Goal: Task Accomplishment & Management: Use online tool/utility

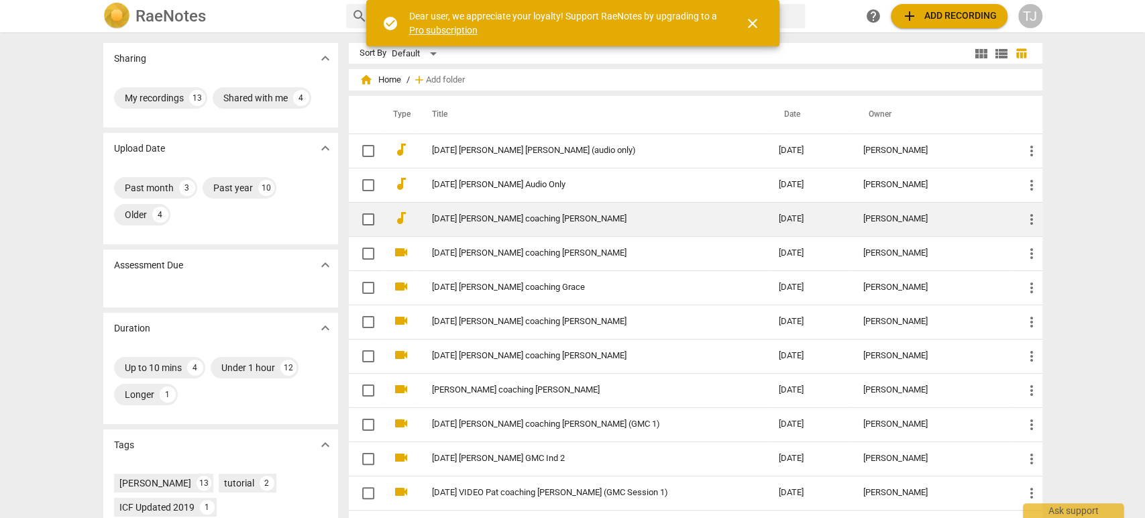
click at [498, 220] on link "[DATE] [PERSON_NAME] coaching [PERSON_NAME]" at bounding box center [581, 219] width 299 height 10
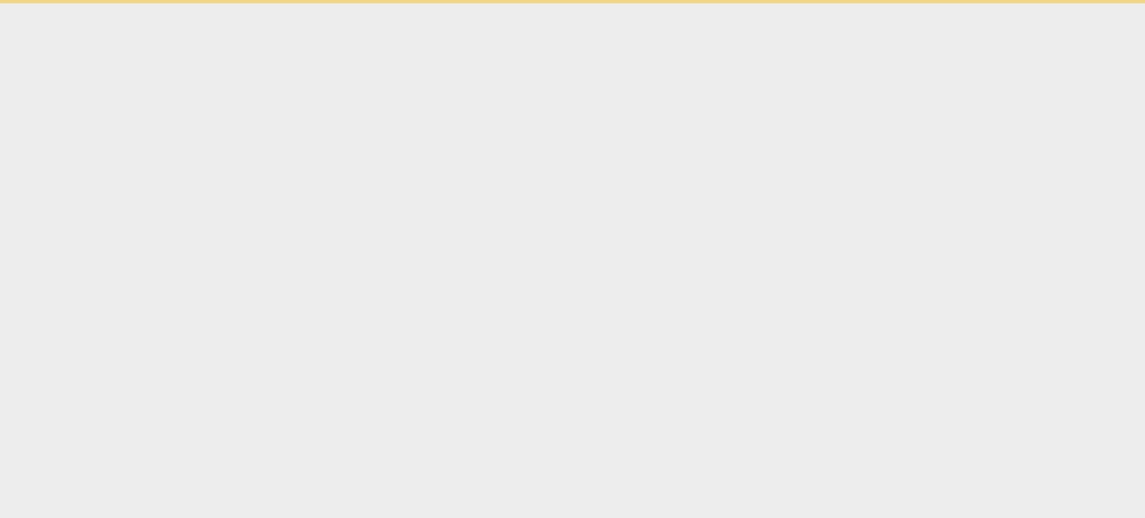
click at [498, 3] on html "check_circle Dear user, we appreciate your loyalty! Support RaeNotes by upgradi…" at bounding box center [572, 1] width 1145 height 3
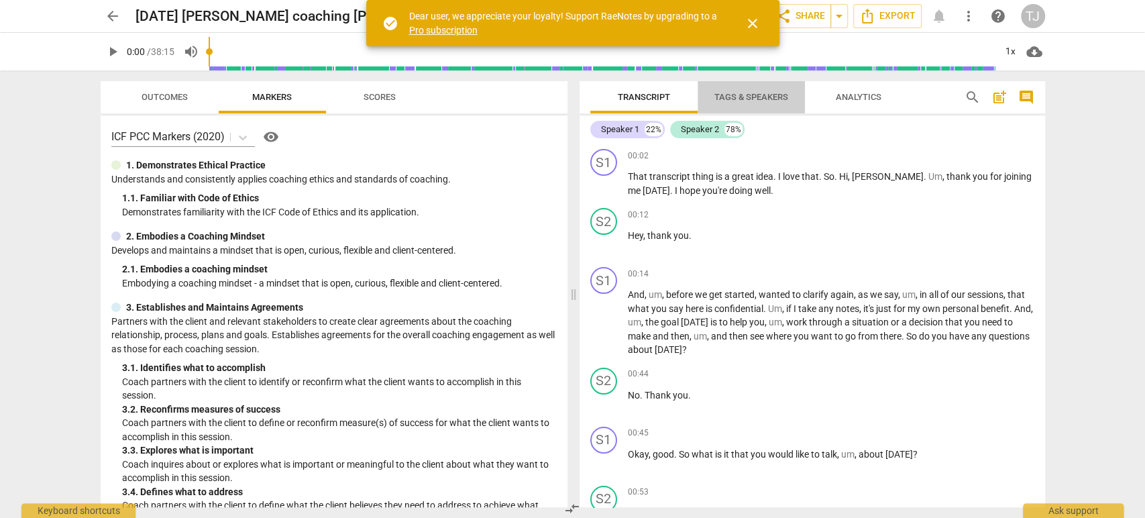
click at [751, 98] on span "Tags & Speakers" at bounding box center [752, 97] width 74 height 10
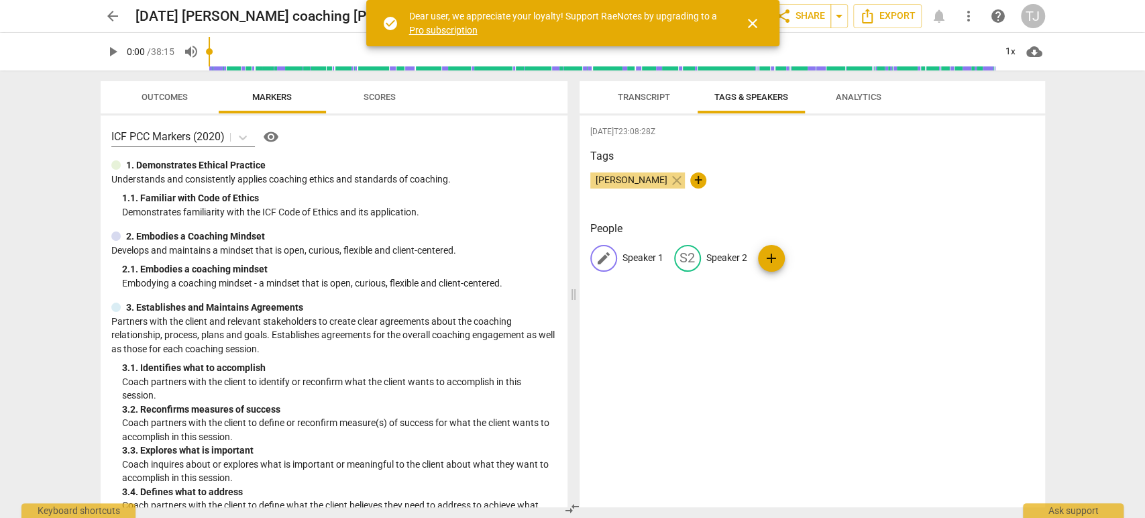
click at [632, 259] on p "Speaker 1" at bounding box center [643, 258] width 41 height 14
type input "[PERSON_NAME]"
click at [807, 258] on p "Speaker 2" at bounding box center [814, 258] width 41 height 14
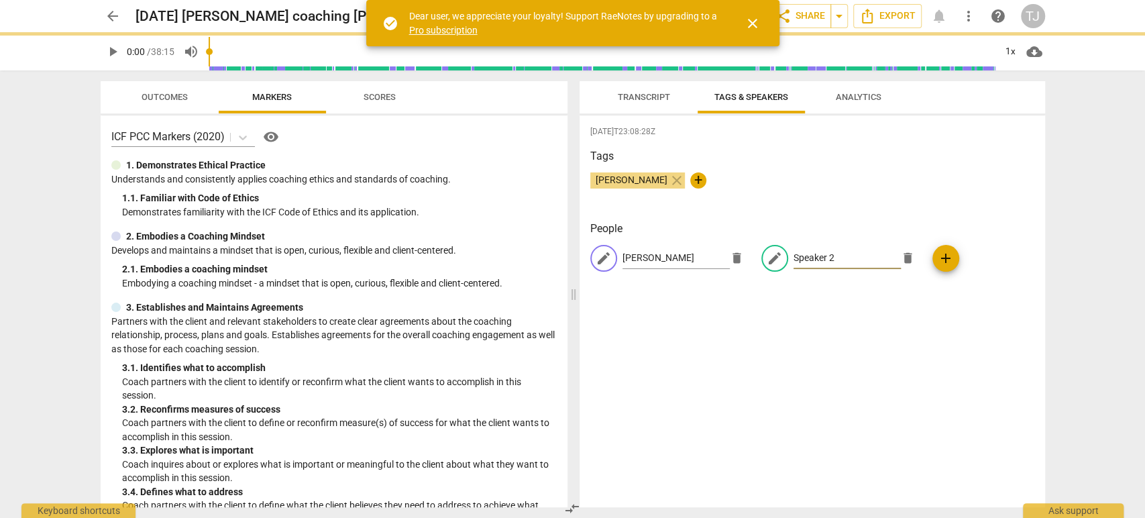
type input "Y"
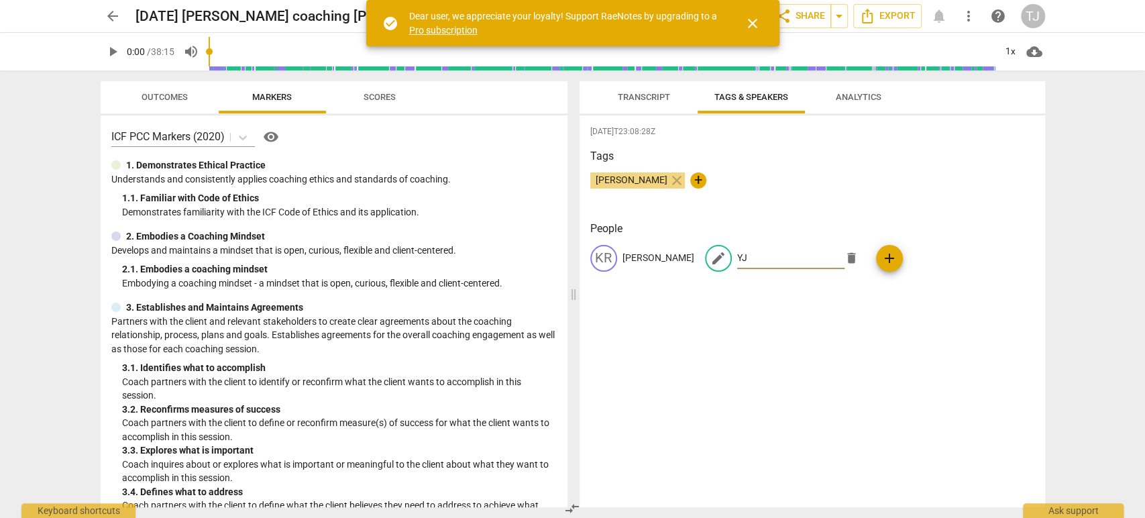
type input "Y"
type input "TJ"
click at [637, 255] on p "[PERSON_NAME]" at bounding box center [659, 258] width 72 height 14
type input "[PERSON_NAME]"
click at [796, 257] on p "TJ" at bounding box center [798, 258] width 9 height 14
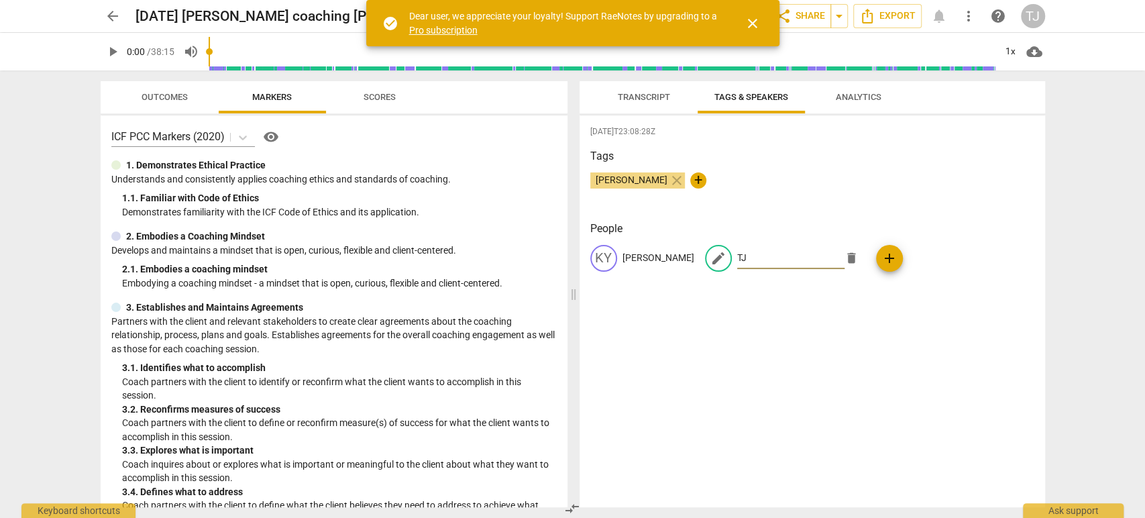
click at [795, 257] on input "TJ" at bounding box center [790, 258] width 107 height 21
type input "[PERSON_NAME]"
click at [966, 330] on div "[DATE]T23:08:28Z Tags [PERSON_NAME] close + People KY [PERSON_NAME] Y edit [PER…" at bounding box center [813, 311] width 466 height 392
click at [631, 99] on span "Transcript" at bounding box center [644, 97] width 52 height 10
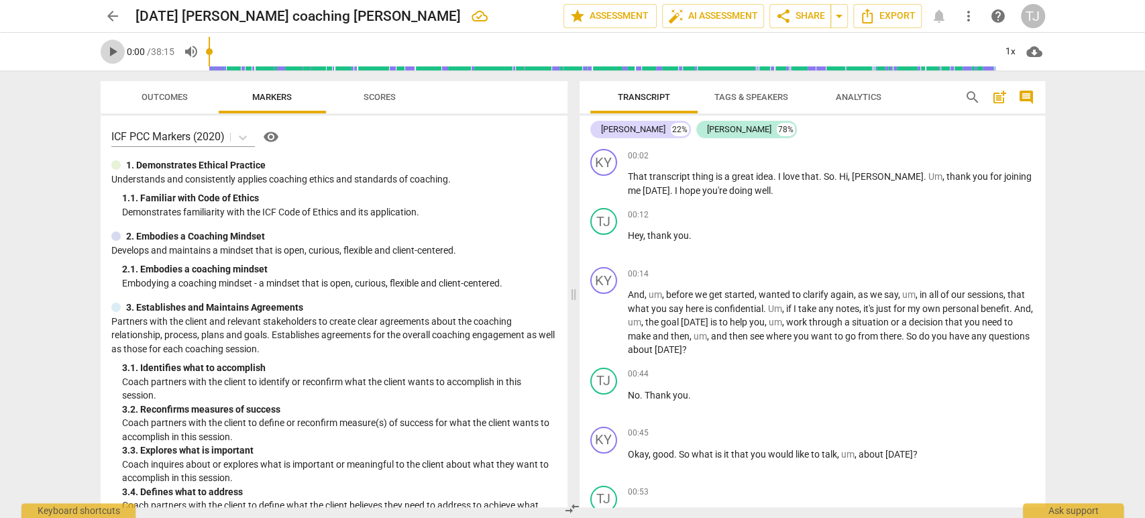
click at [111, 54] on span "play_arrow" at bounding box center [113, 52] width 16 height 16
click at [956, 155] on div "+" at bounding box center [961, 155] width 13 height 13
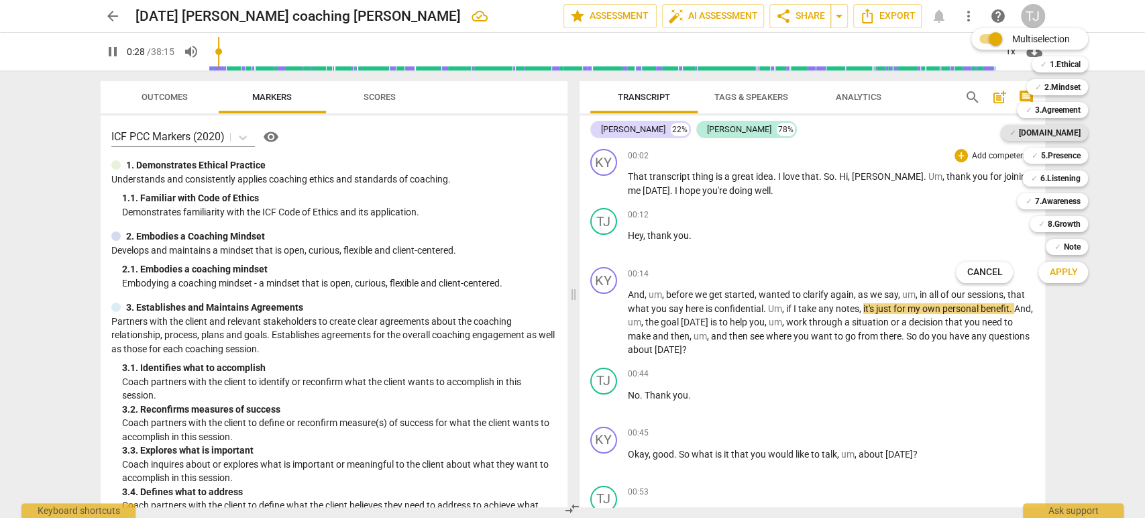
click at [1060, 137] on b "[DOMAIN_NAME]" at bounding box center [1050, 133] width 62 height 16
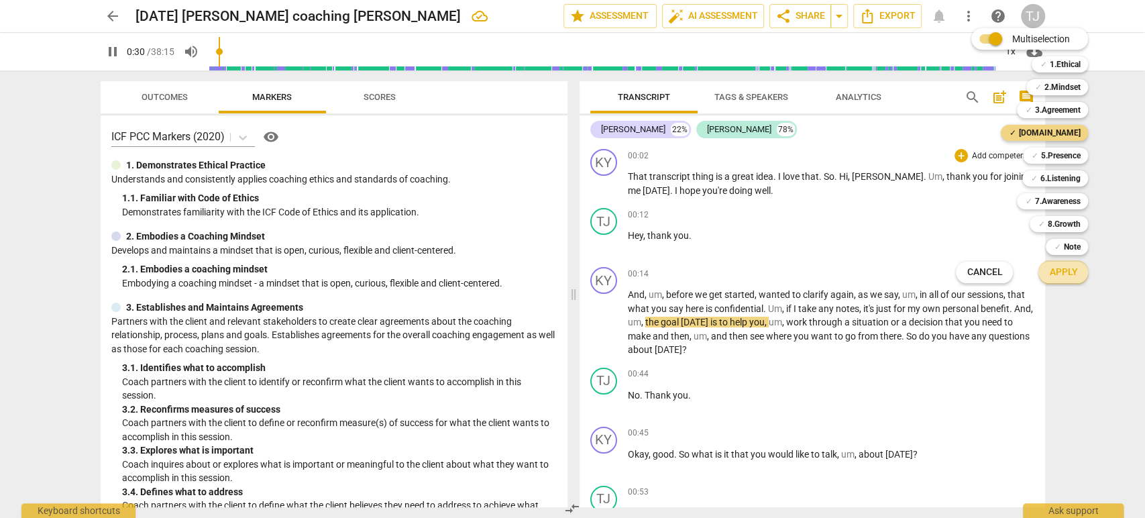
click at [1053, 277] on span "Apply" at bounding box center [1063, 272] width 28 height 13
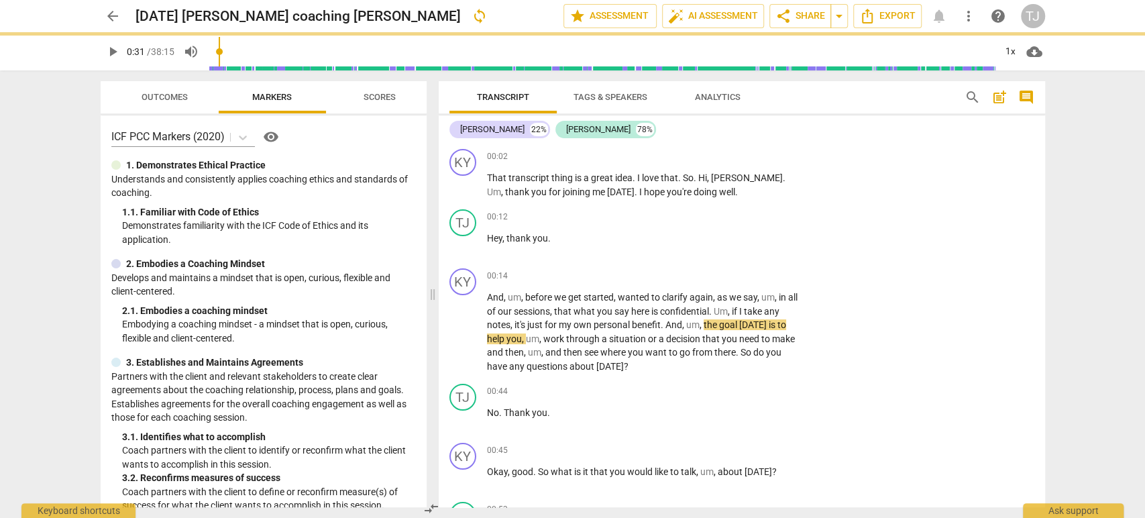
type input "31"
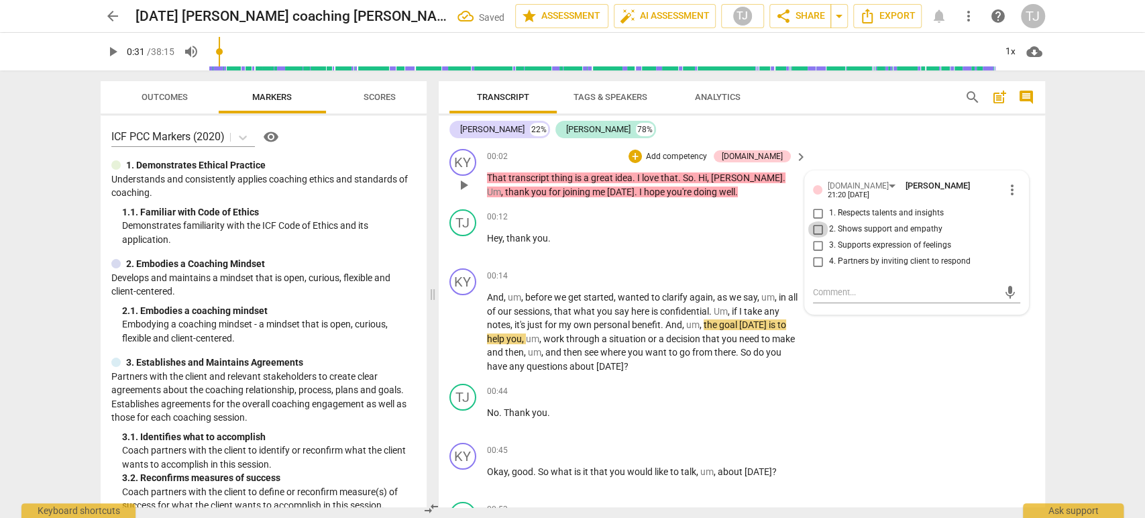
click at [817, 224] on input "2. Shows support and empathy" at bounding box center [818, 229] width 21 height 16
checkbox input "true"
click at [698, 240] on p "Hey , thank you ." at bounding box center [644, 238] width 314 height 14
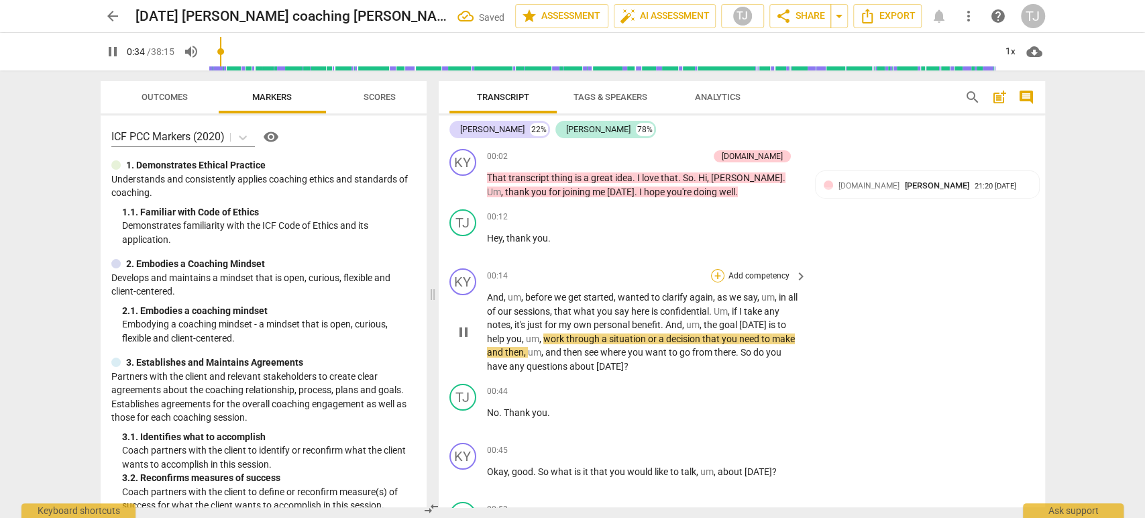
click at [716, 275] on div "+" at bounding box center [717, 275] width 13 height 13
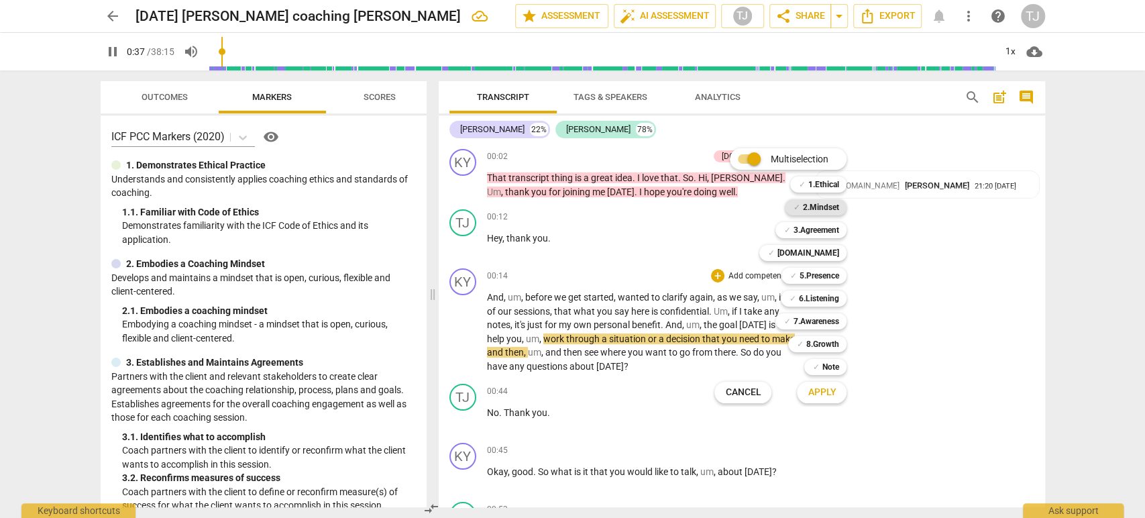
click at [825, 207] on b "2.Mindset" at bounding box center [820, 207] width 36 height 16
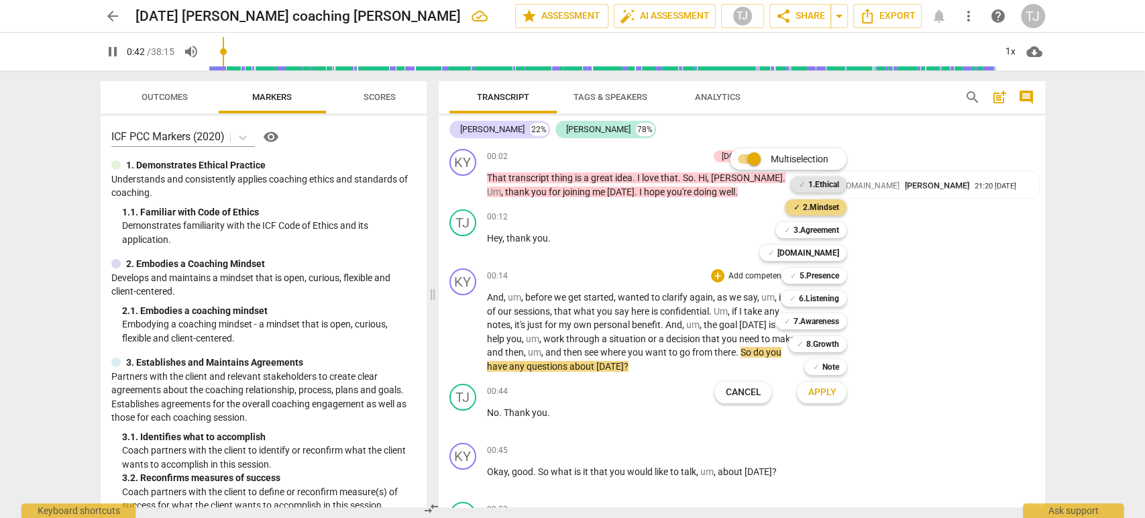
click at [806, 181] on div "✓ 1.Ethical" at bounding box center [818, 184] width 56 height 16
click at [802, 208] on b "2.Mindset" at bounding box center [820, 207] width 36 height 16
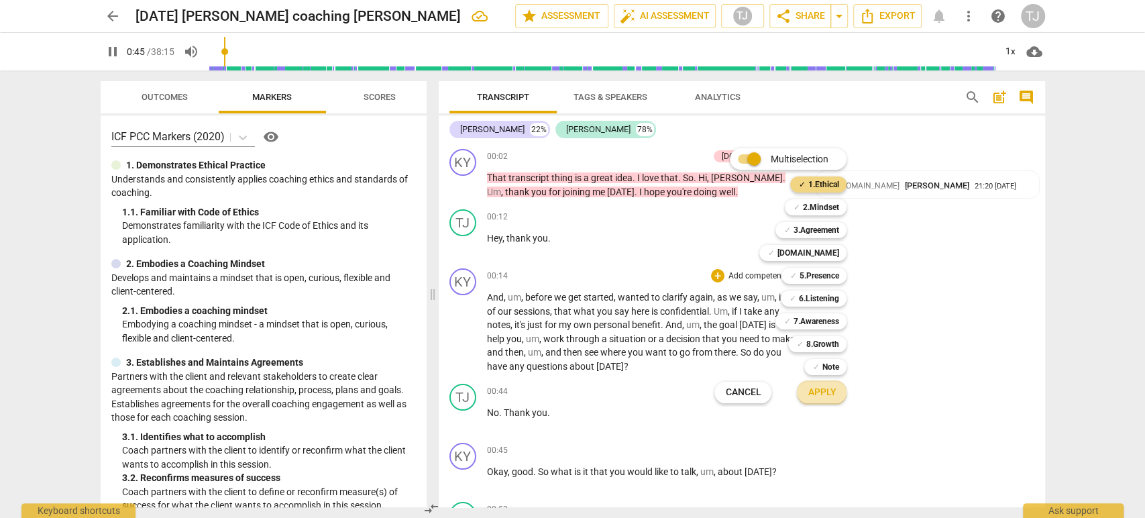
click at [821, 393] on span "Apply" at bounding box center [822, 392] width 28 height 13
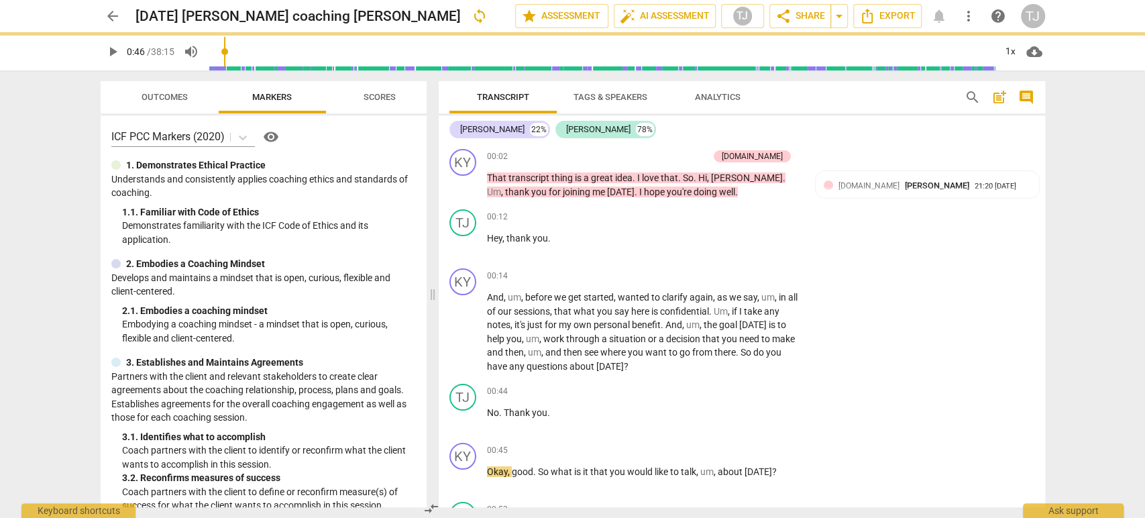
type input "46"
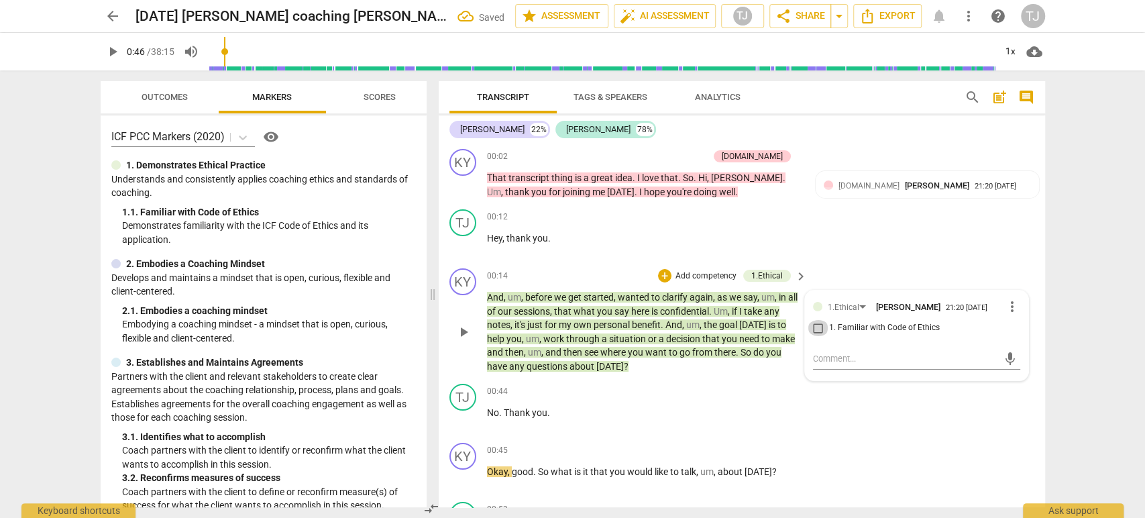
click at [813, 328] on input "1. Familiar with Code of Ethics" at bounding box center [818, 328] width 21 height 16
checkbox input "true"
click at [756, 380] on div "TJ play_arrow pause 00:44 + Add competency keyboard_arrow_right No . Thank you ." at bounding box center [742, 407] width 607 height 59
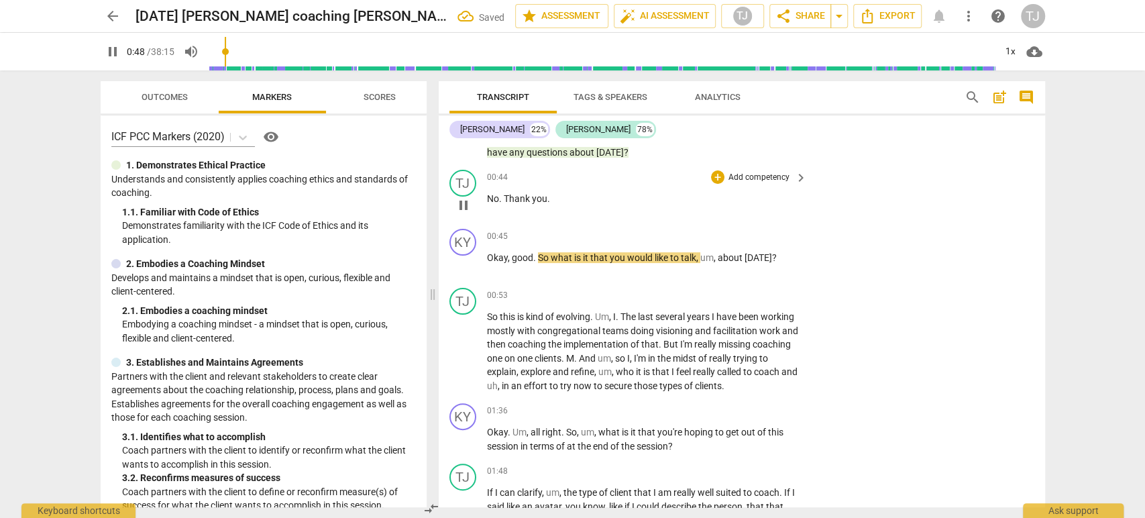
scroll to position [215, 0]
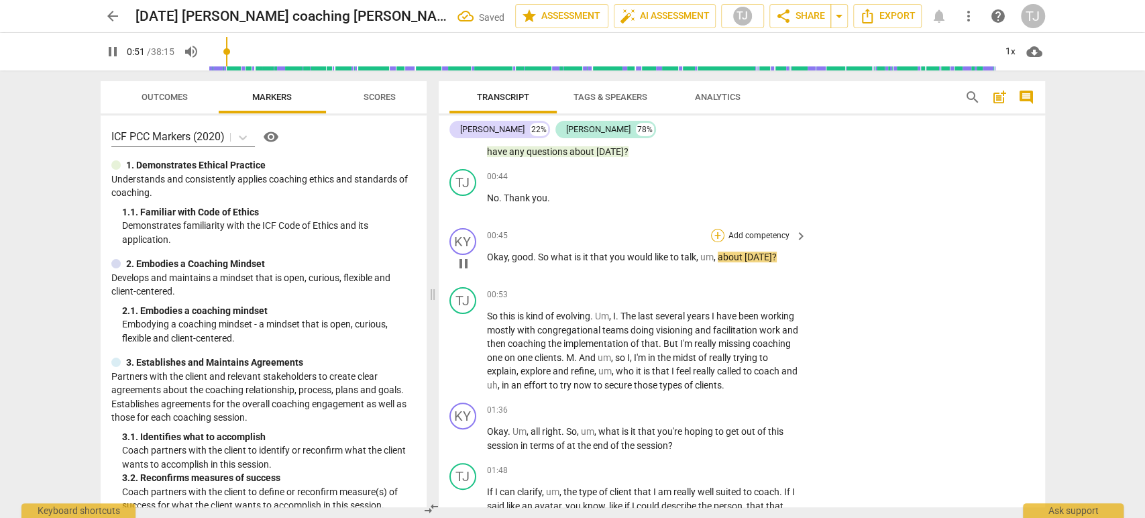
click at [719, 233] on div "+" at bounding box center [717, 235] width 13 height 13
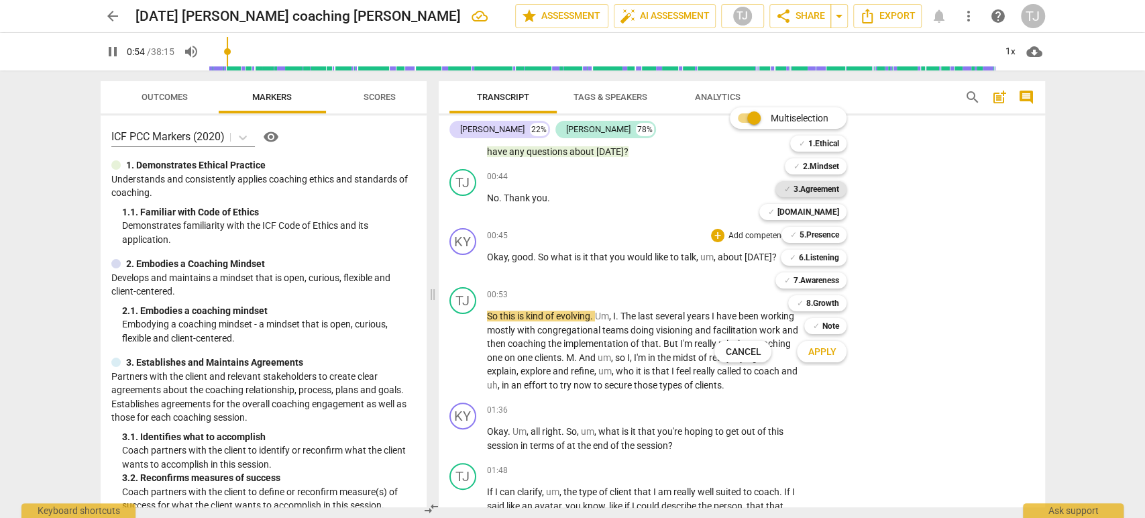
click at [818, 189] on b "3.Agreement" at bounding box center [816, 189] width 46 height 16
click at [820, 348] on span "Apply" at bounding box center [822, 352] width 28 height 13
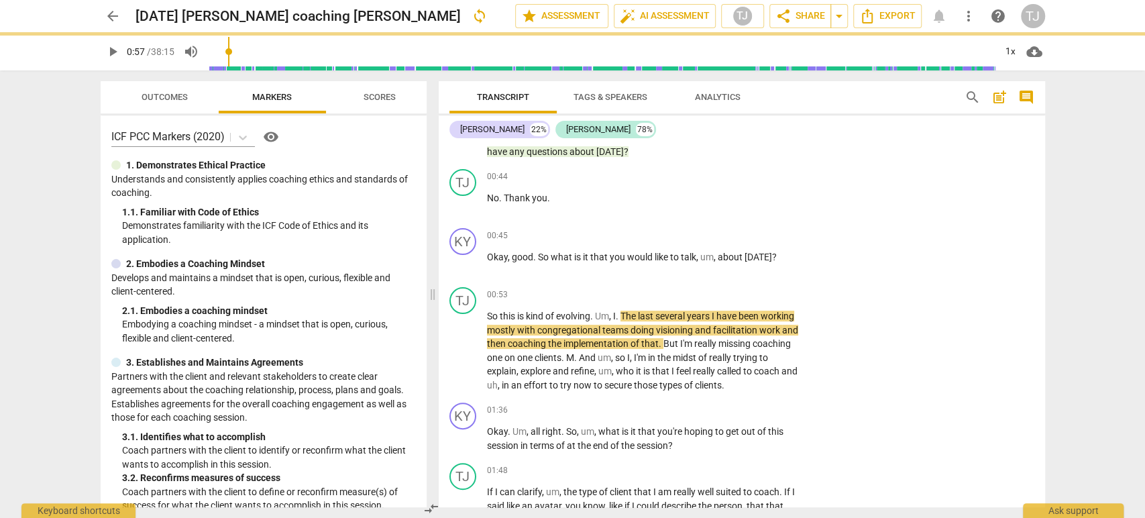
type input "57"
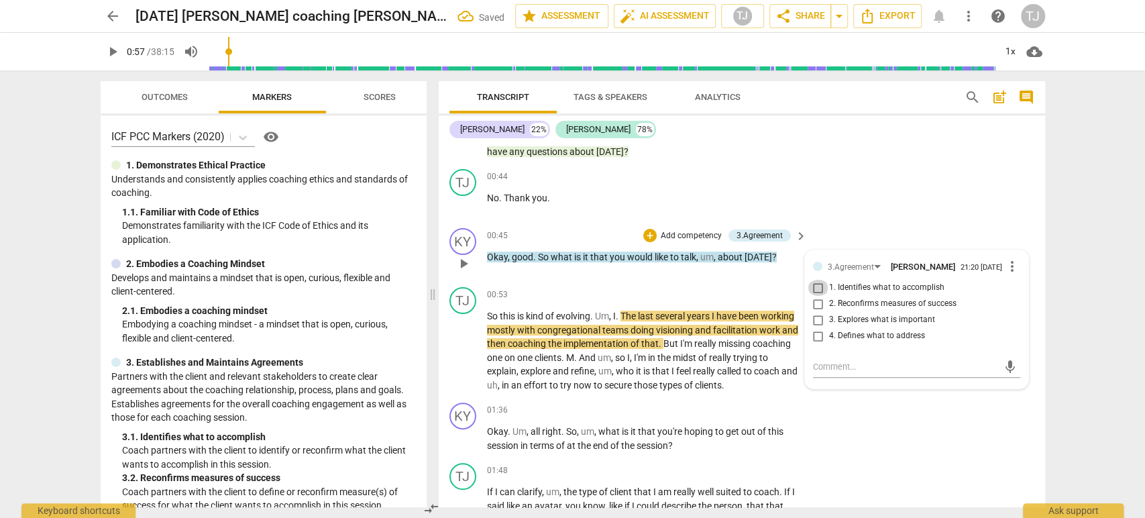
click at [819, 284] on input "1. Identifies what to accomplish" at bounding box center [818, 288] width 21 height 16
checkbox input "true"
click at [751, 289] on p "Add competency" at bounding box center [759, 295] width 64 height 12
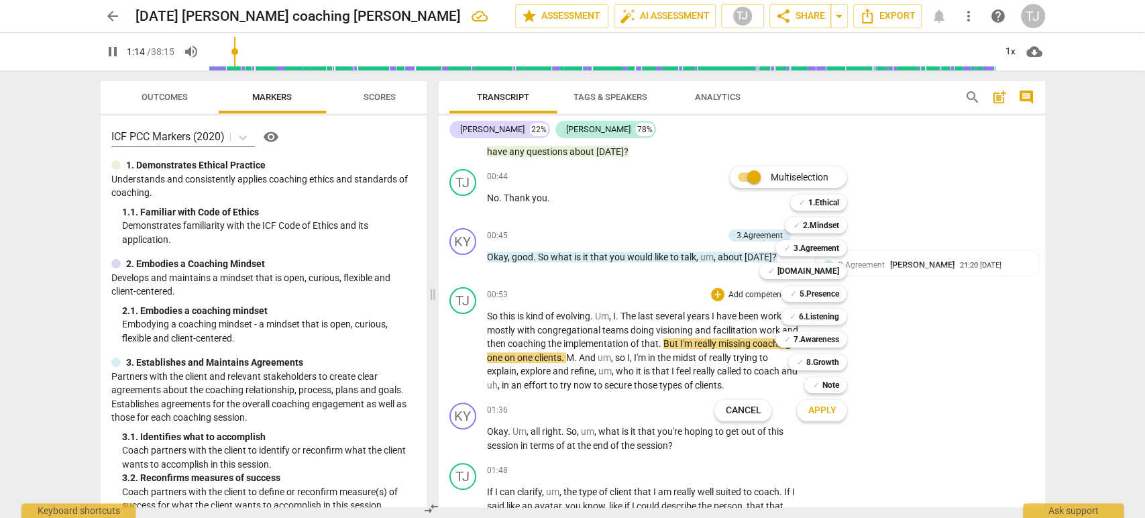
click at [953, 341] on div at bounding box center [572, 259] width 1145 height 518
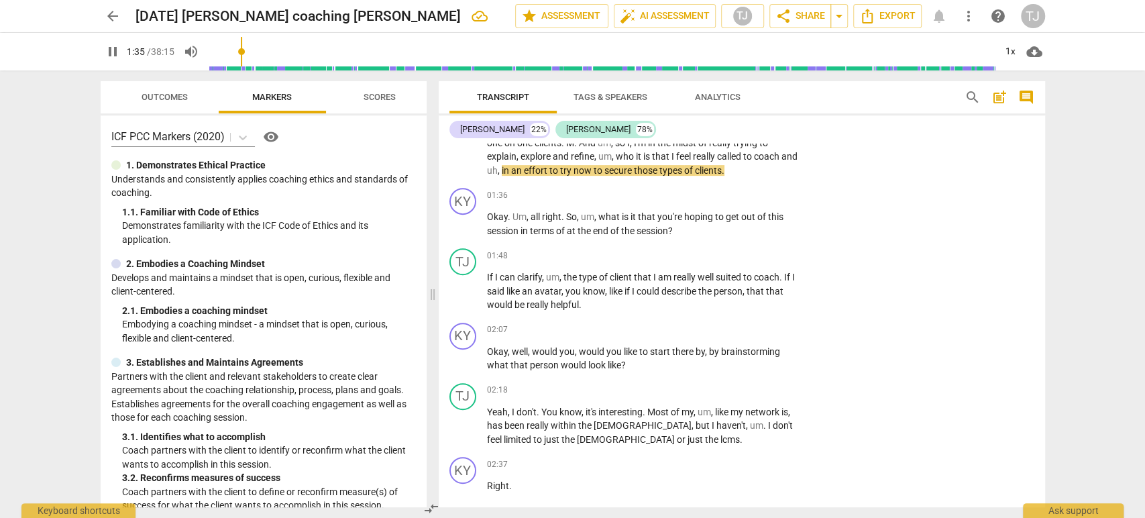
scroll to position [429, 0]
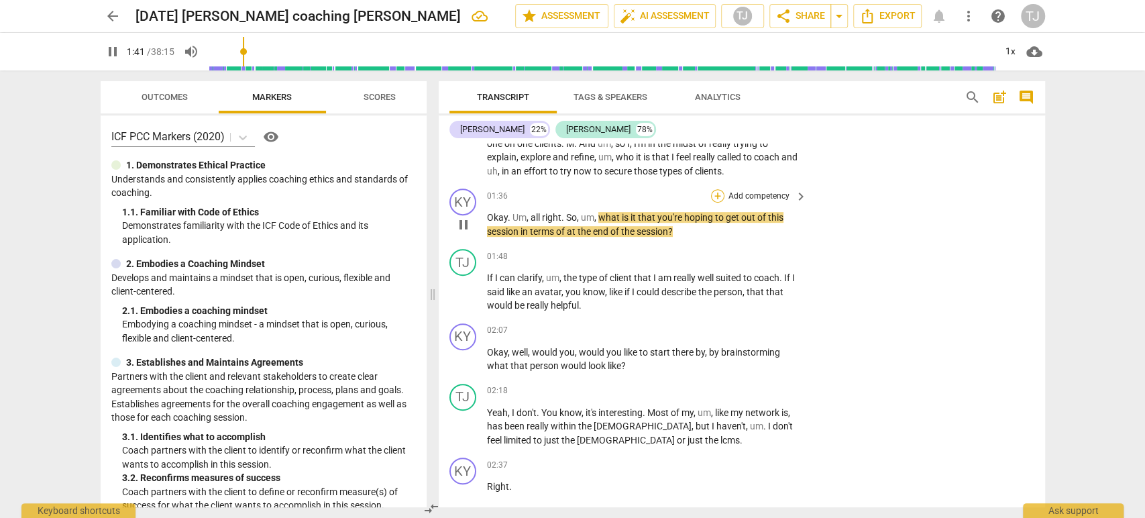
click at [713, 197] on div "+" at bounding box center [717, 195] width 13 height 13
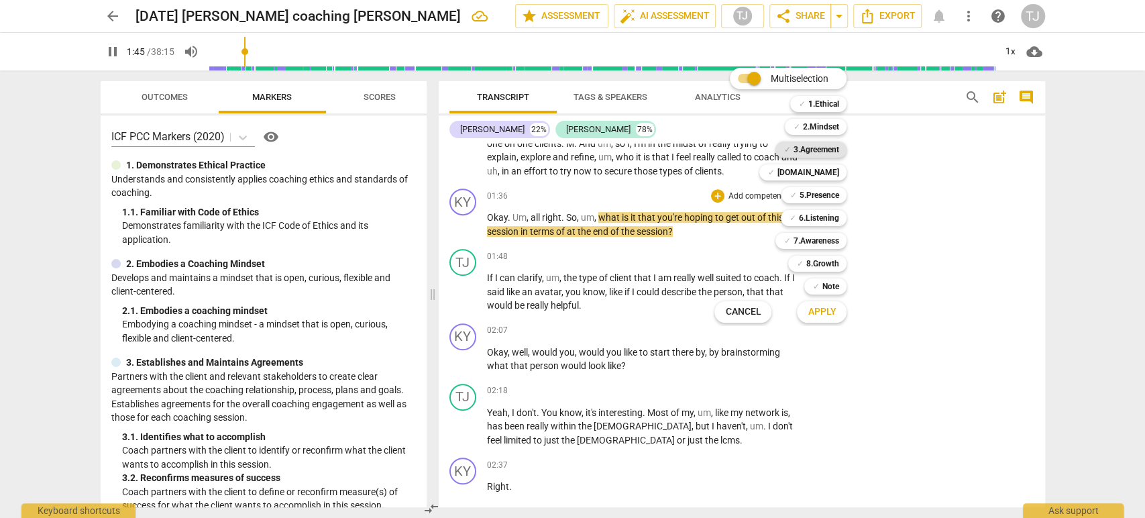
click at [812, 148] on b "3.Agreement" at bounding box center [816, 150] width 46 height 16
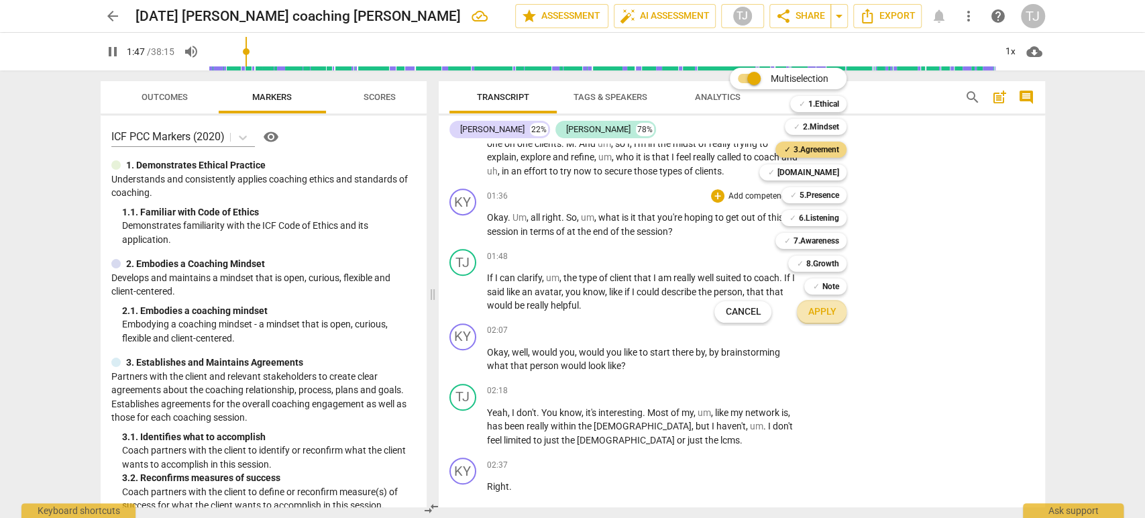
click at [815, 312] on span "Apply" at bounding box center [822, 311] width 28 height 13
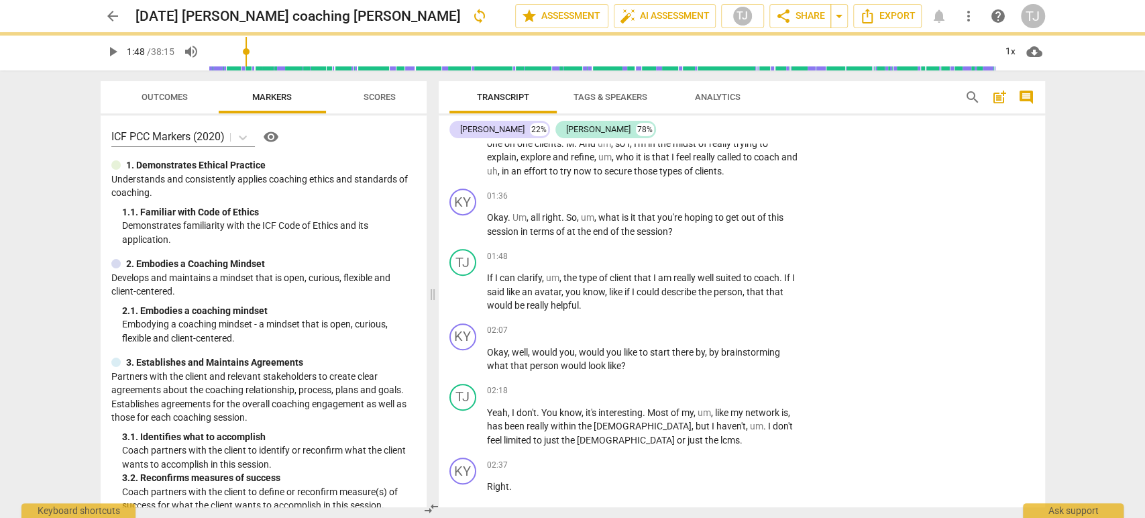
type input "108"
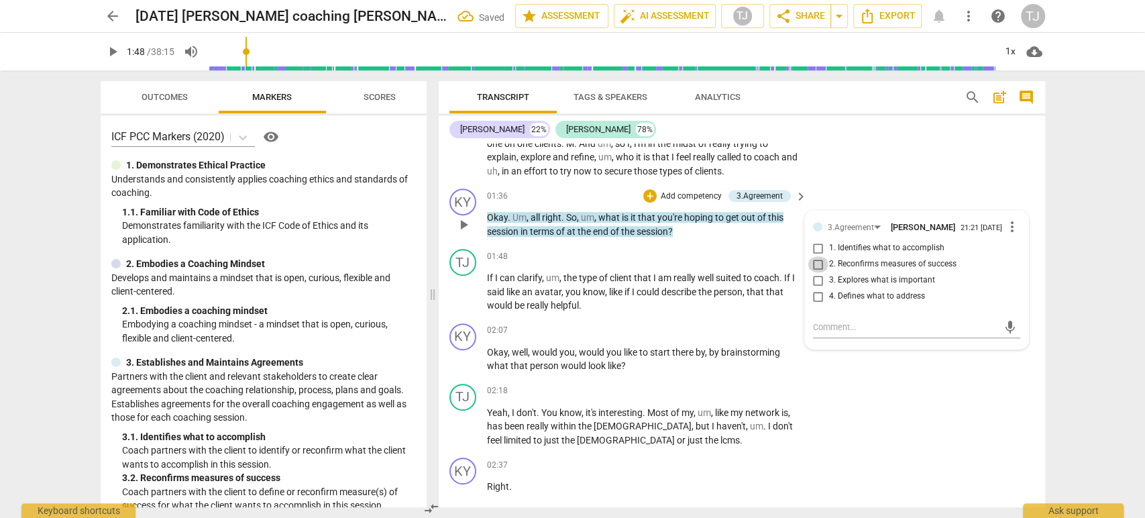
click at [814, 262] on input "2. Reconfirms measures of success" at bounding box center [818, 264] width 21 height 16
checkbox input "true"
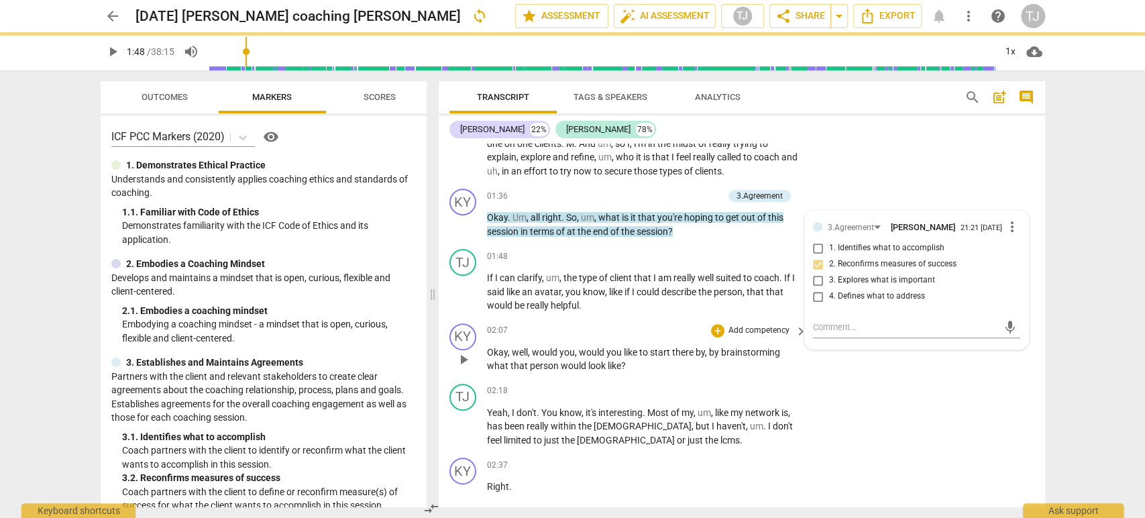
click at [849, 368] on div "KY play_arrow pause 02:07 + Add competency keyboard_arrow_right Okay , well , w…" at bounding box center [742, 348] width 607 height 60
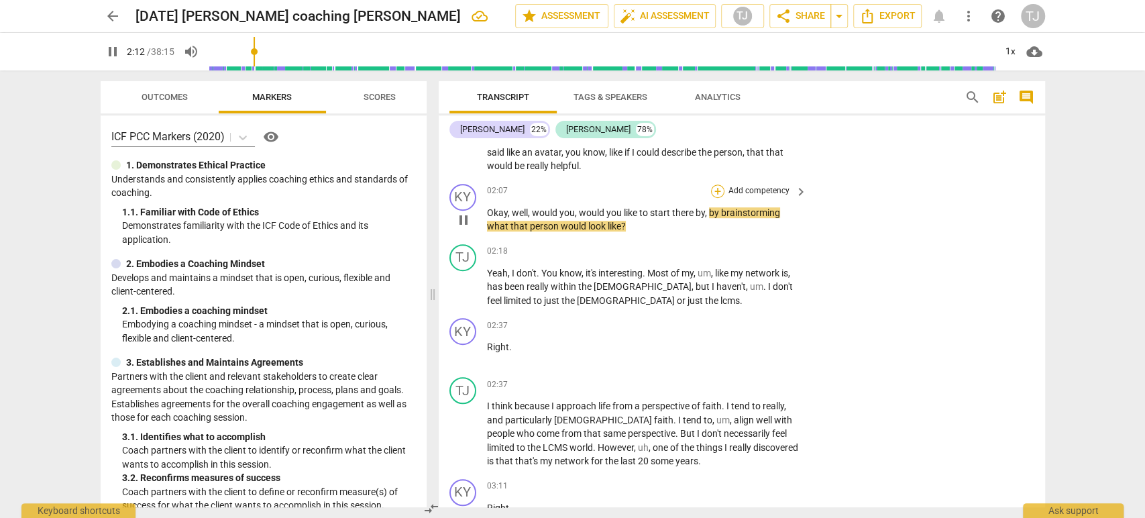
scroll to position [563, 0]
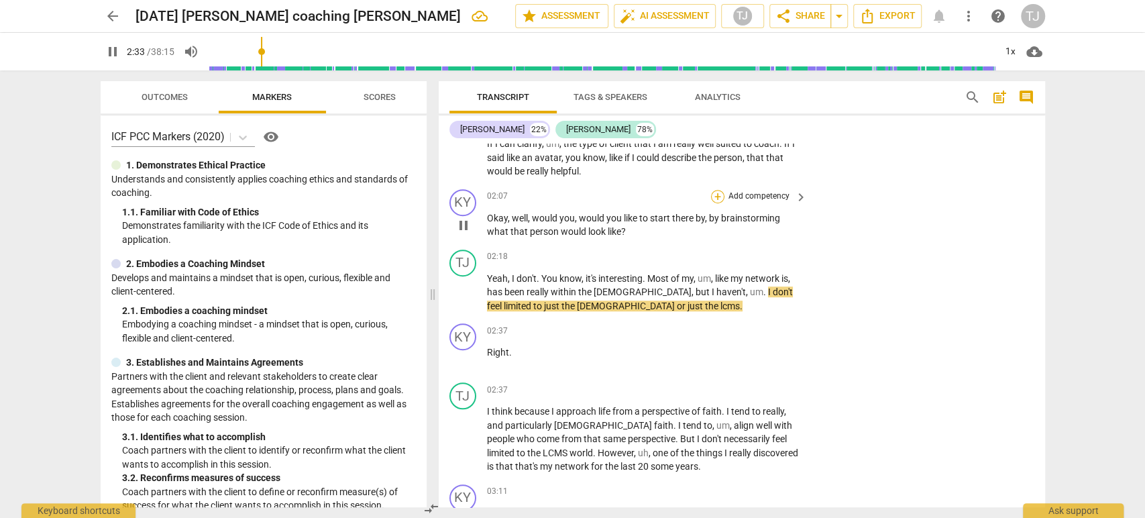
click at [715, 195] on div "+" at bounding box center [717, 196] width 13 height 13
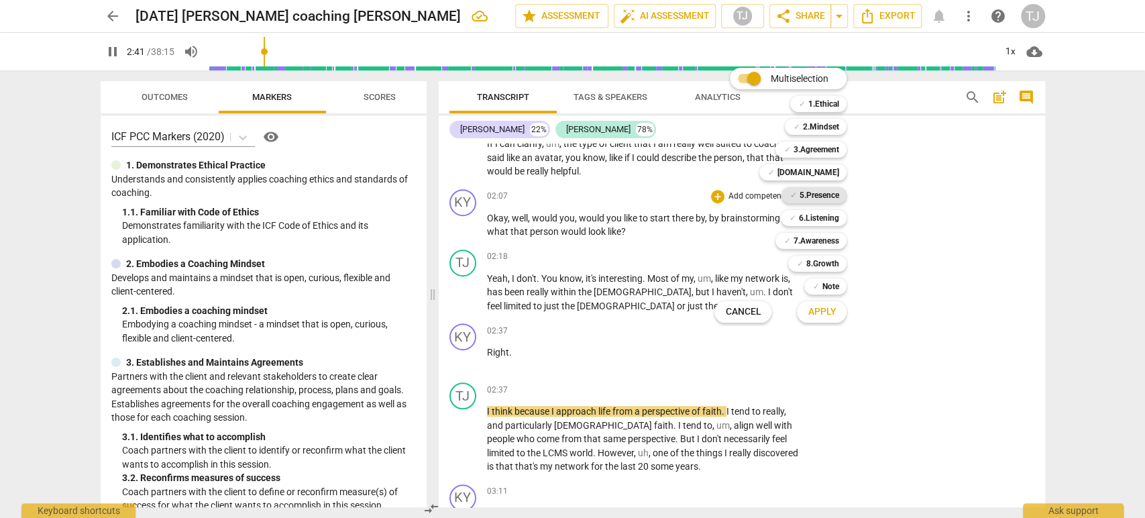
click at [809, 192] on b "5.Presence" at bounding box center [819, 195] width 40 height 16
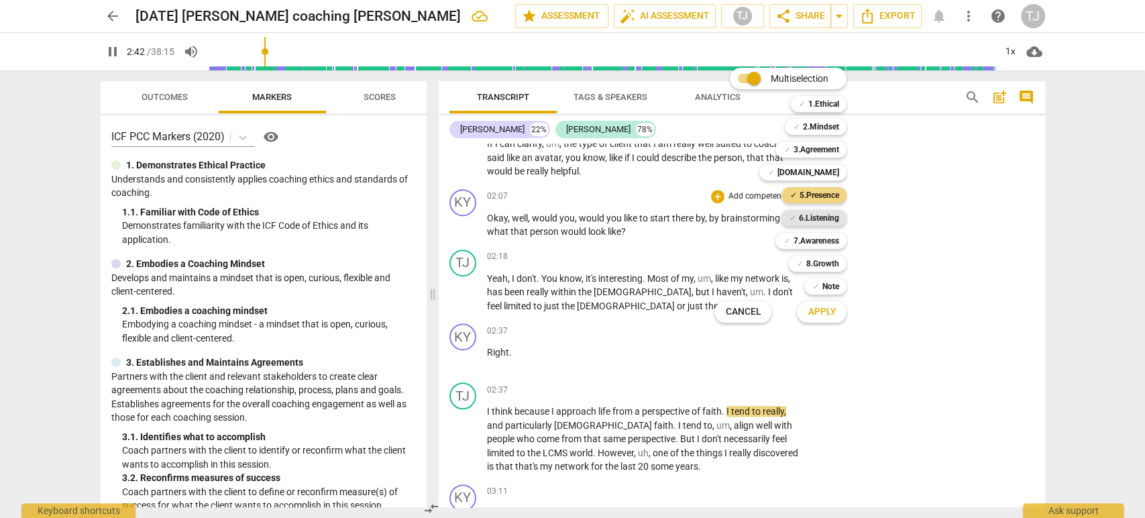
click at [809, 214] on b "6.Listening" at bounding box center [818, 218] width 40 height 16
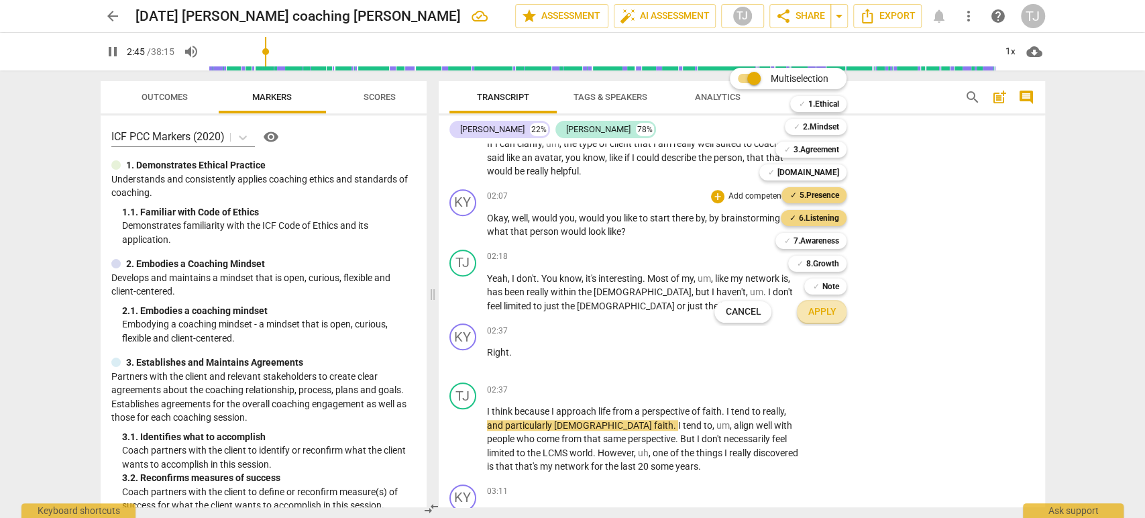
click at [811, 317] on span "Apply" at bounding box center [822, 311] width 28 height 13
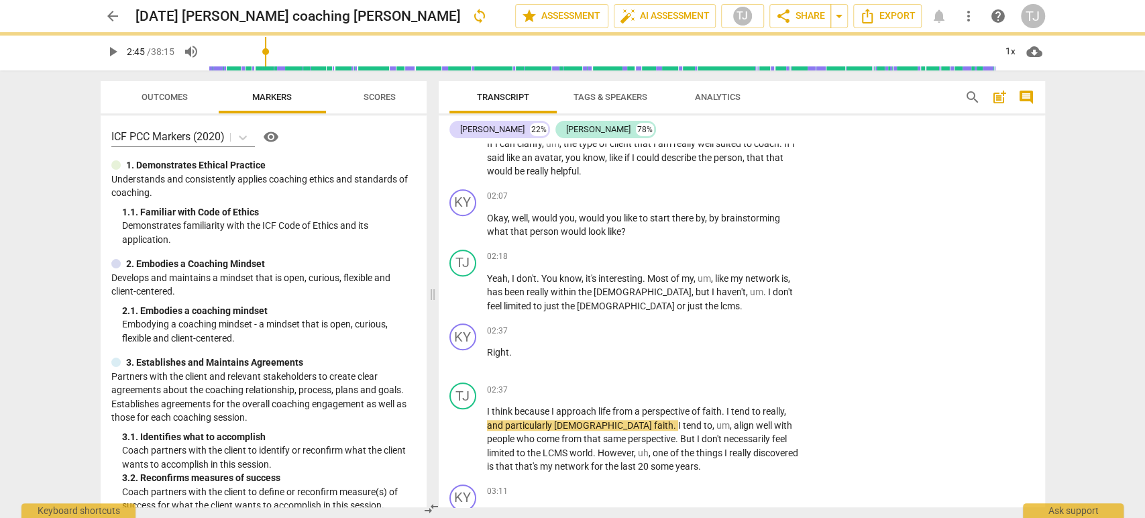
type input "166"
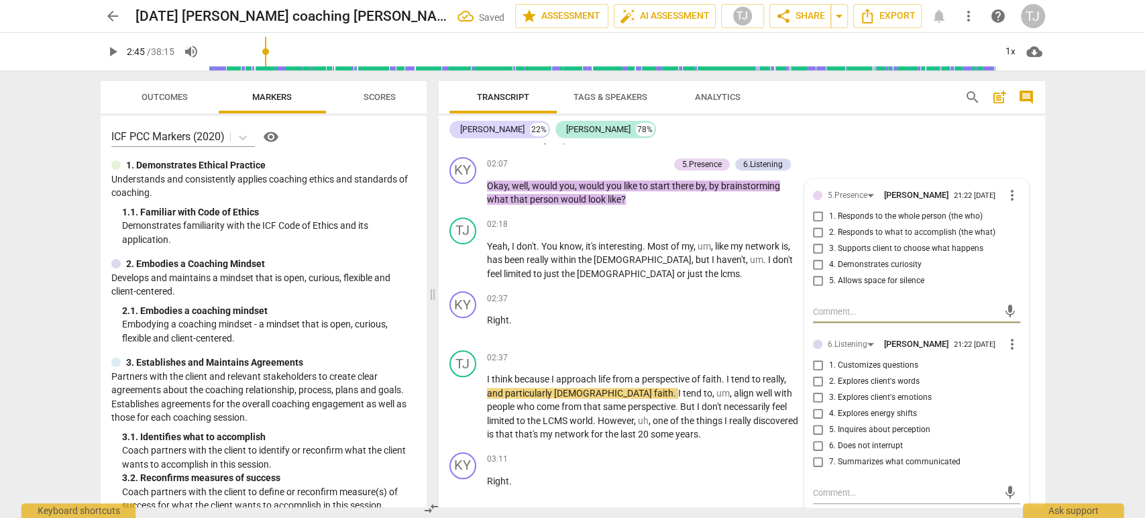
scroll to position [596, 0]
click at [816, 250] on input "3. Supports client to choose what happens" at bounding box center [818, 248] width 21 height 16
checkbox input "true"
click at [813, 229] on input "2. Responds to what to accomplish (the what)" at bounding box center [818, 232] width 21 height 16
checkbox input "true"
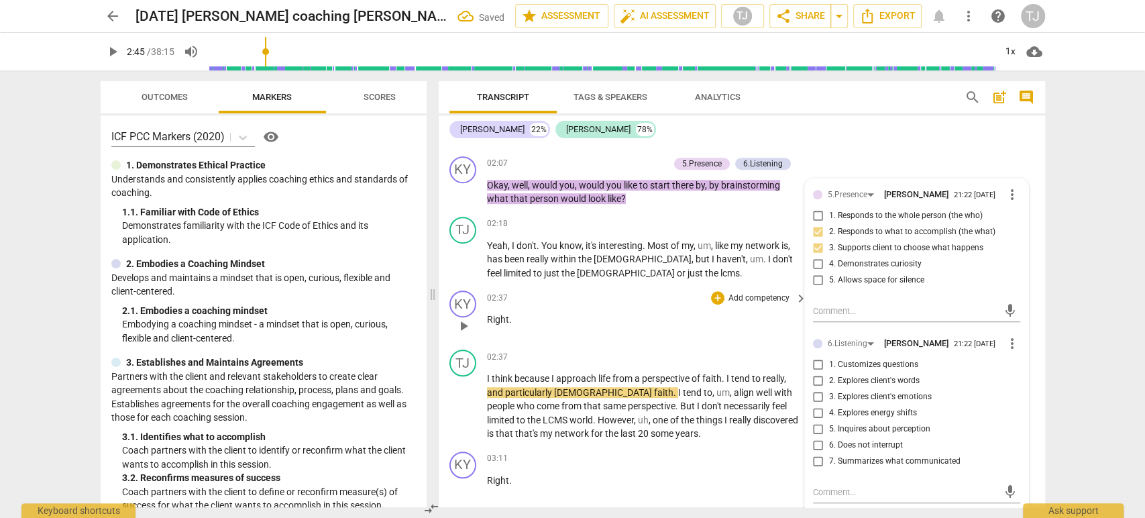
click at [676, 315] on p "Right ." at bounding box center [644, 320] width 314 height 14
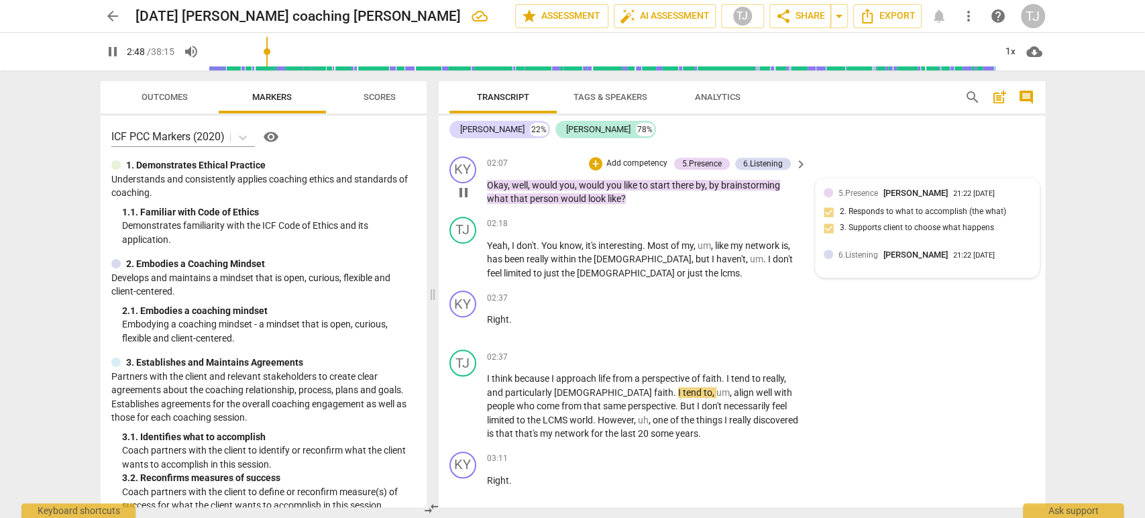
click at [856, 195] on span "5.Presence" at bounding box center [859, 193] width 40 height 9
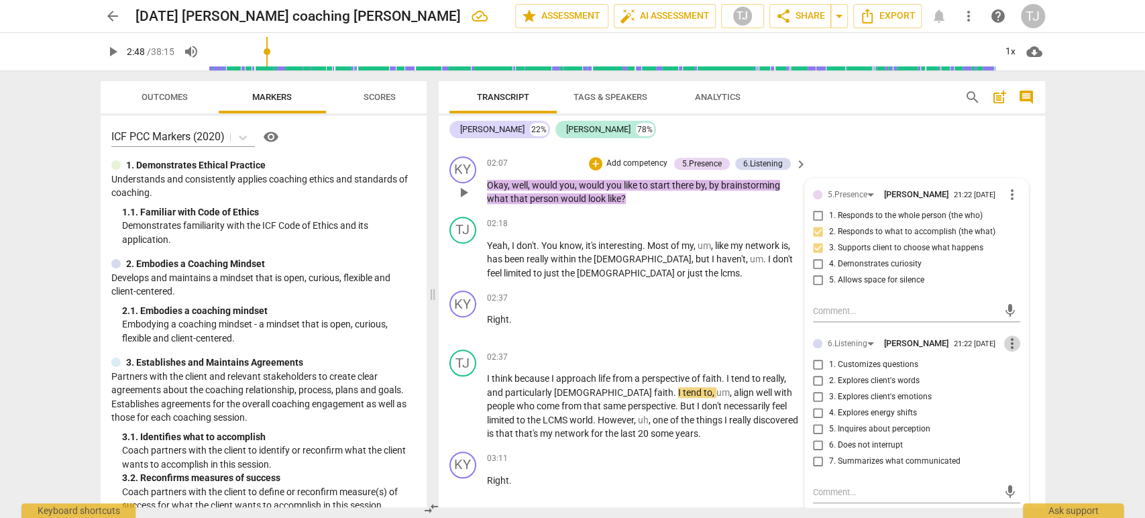
click at [1009, 345] on span "more_vert" at bounding box center [1012, 343] width 16 height 16
click at [1018, 366] on li "Delete" at bounding box center [1023, 367] width 46 height 25
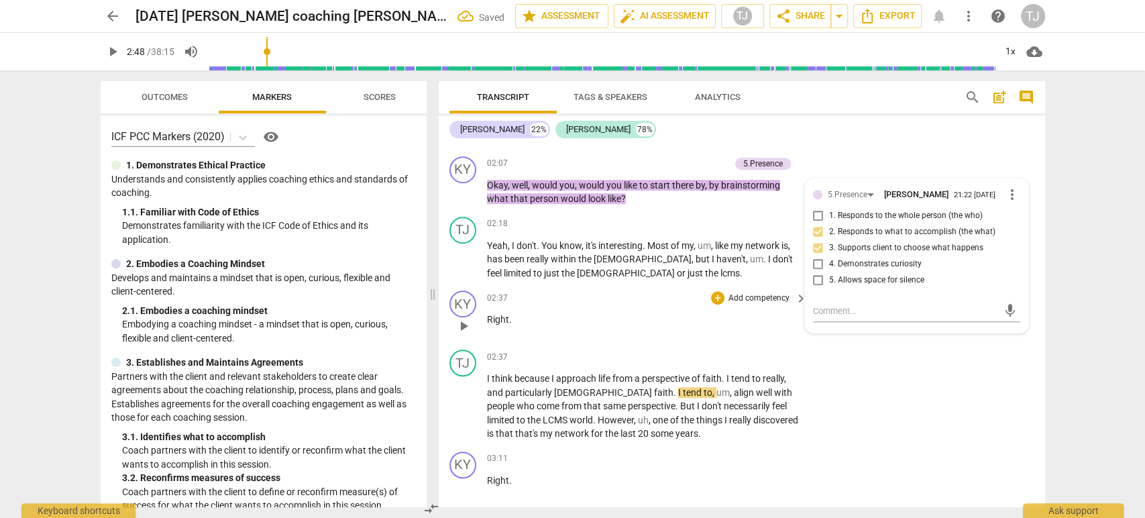
click at [637, 337] on div "02:37 + Add competency keyboard_arrow_right Right ." at bounding box center [648, 315] width 322 height 48
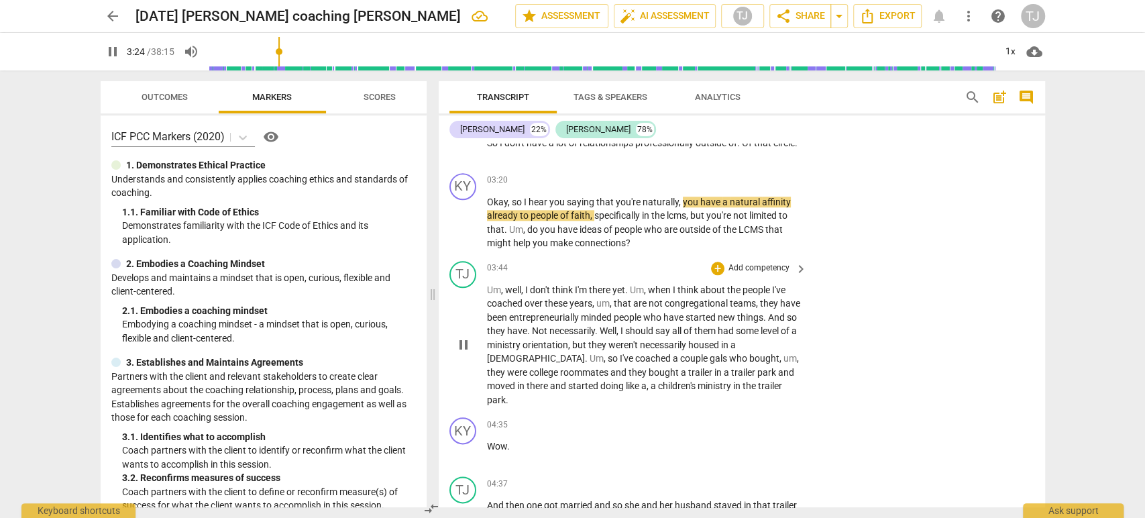
scroll to position [993, 0]
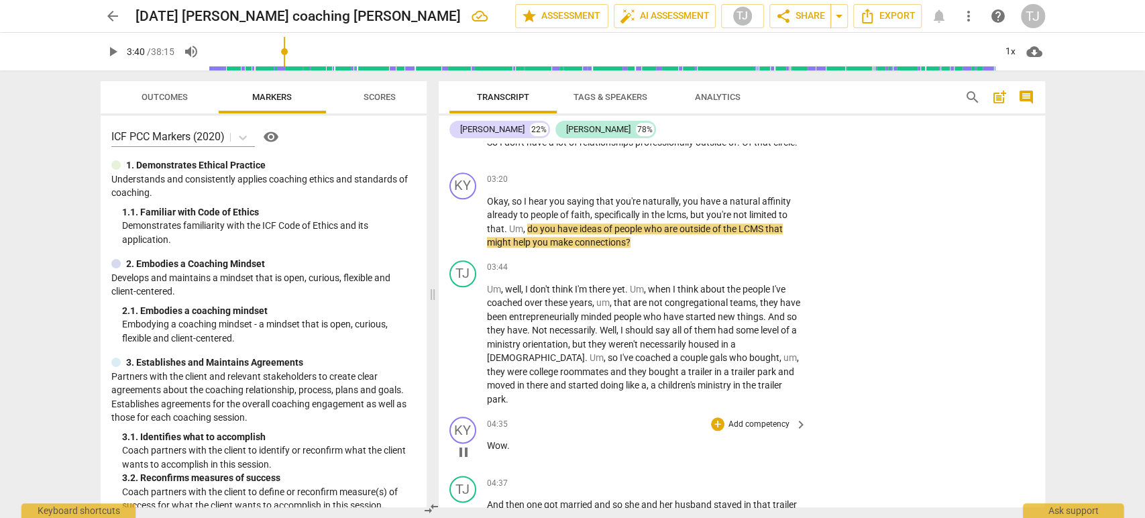
type input "220"
